Goal: Information Seeking & Learning: Find specific fact

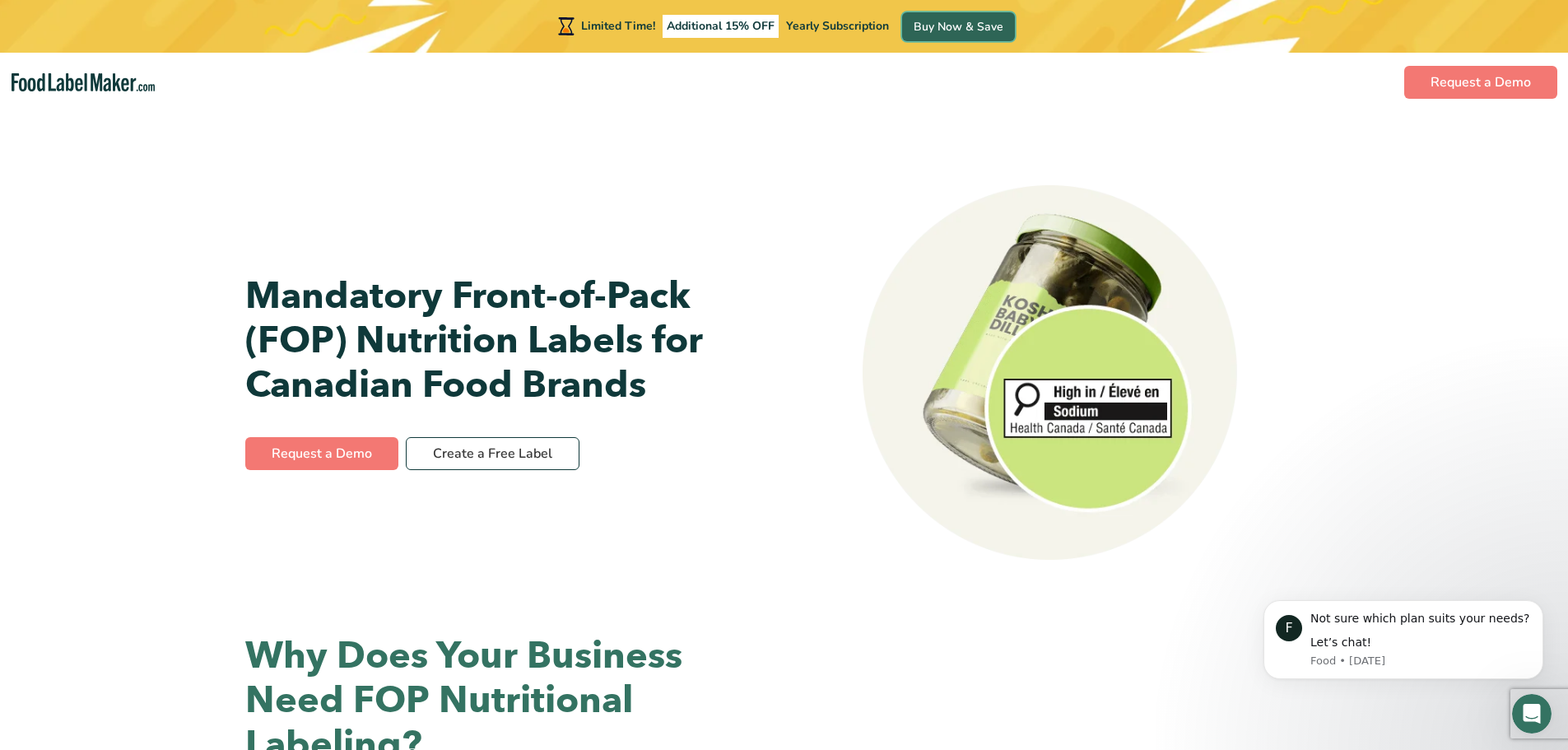
click at [966, 29] on link "Buy Now & Save" at bounding box center [959, 27] width 113 height 29
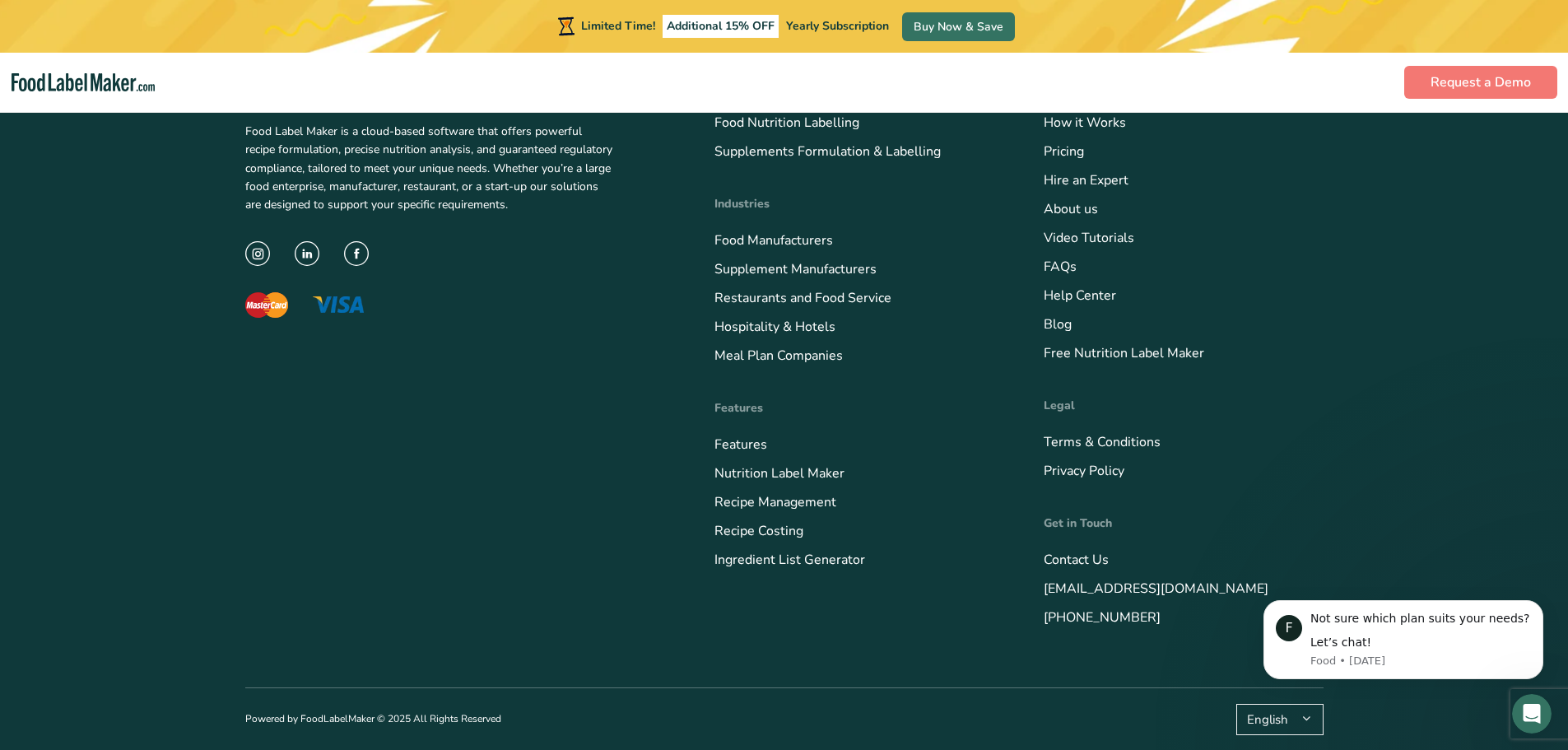
scroll to position [6312, 0]
click at [1063, 161] on link "Pricing" at bounding box center [1064, 151] width 40 height 18
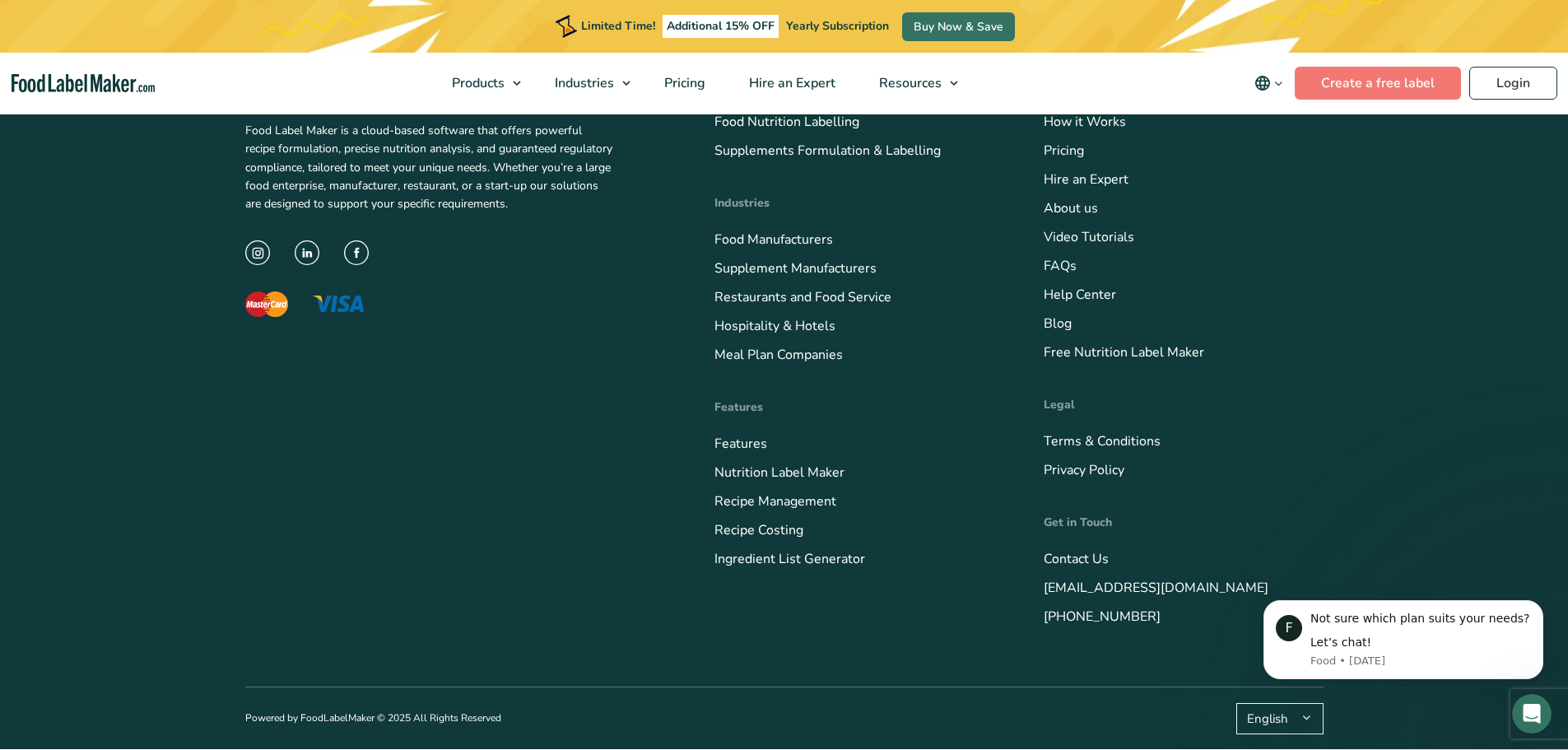
scroll to position [6764, 0]
click at [1057, 266] on link "FAQs" at bounding box center [1060, 265] width 33 height 18
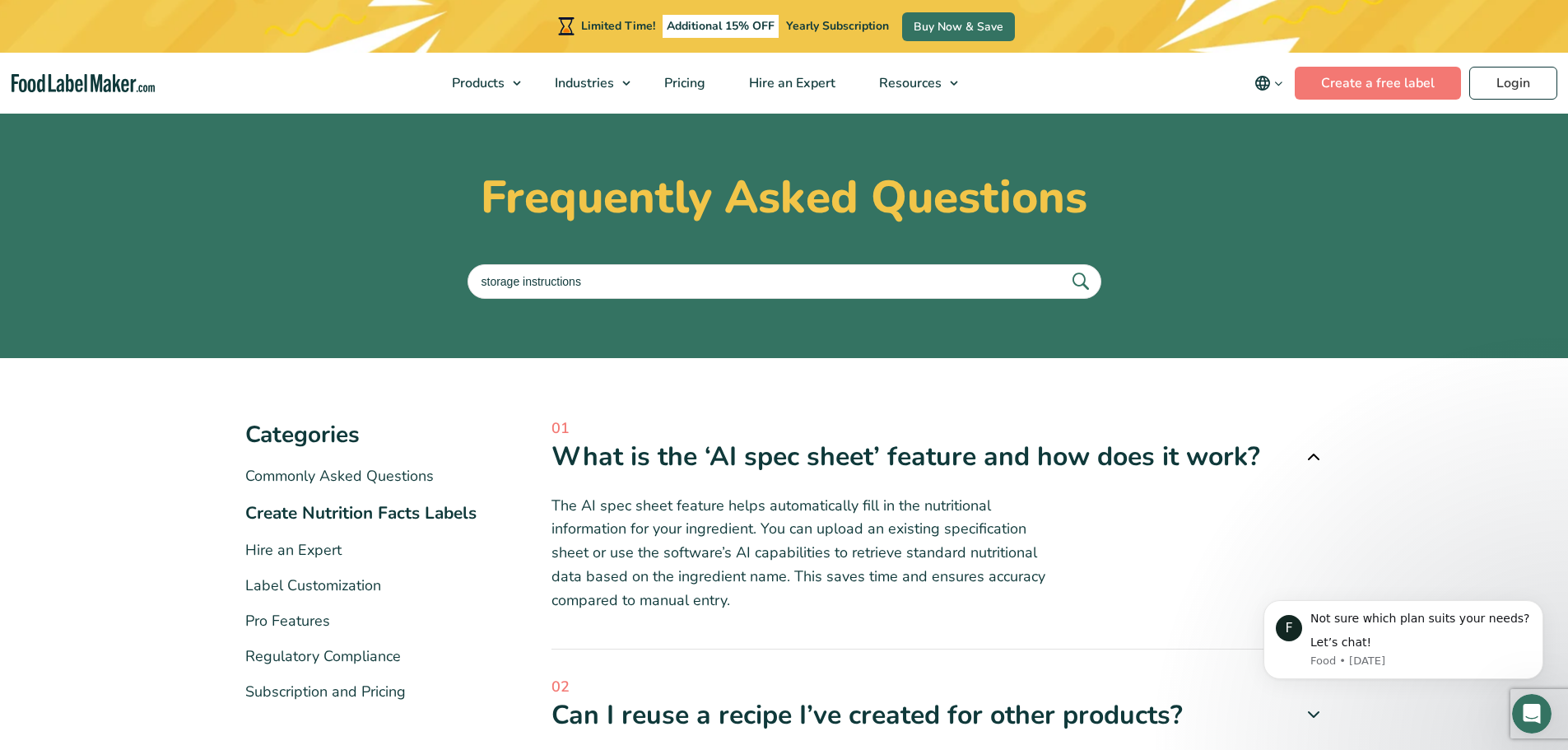
type input "storage instructions"
click at [1063, 268] on button "submit" at bounding box center [1080, 282] width 34 height 27
